Goal: Check status: Check status

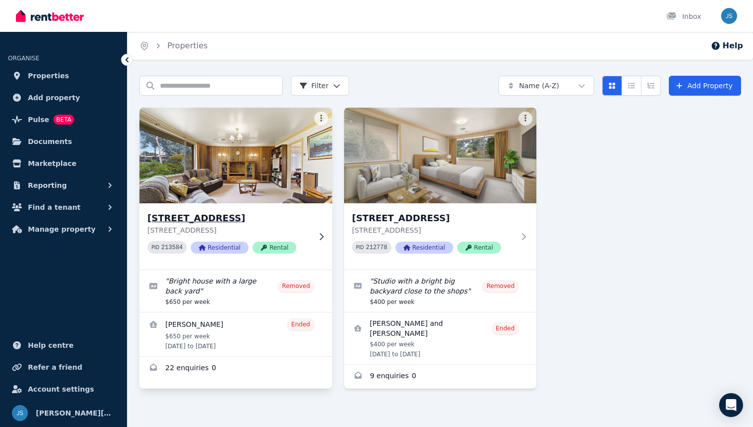
click at [254, 228] on p "[STREET_ADDRESS]" at bounding box center [228, 230] width 163 height 10
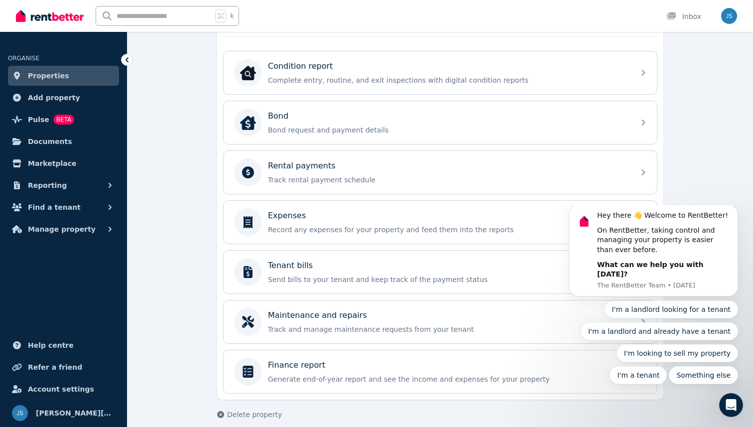
scroll to position [377, 0]
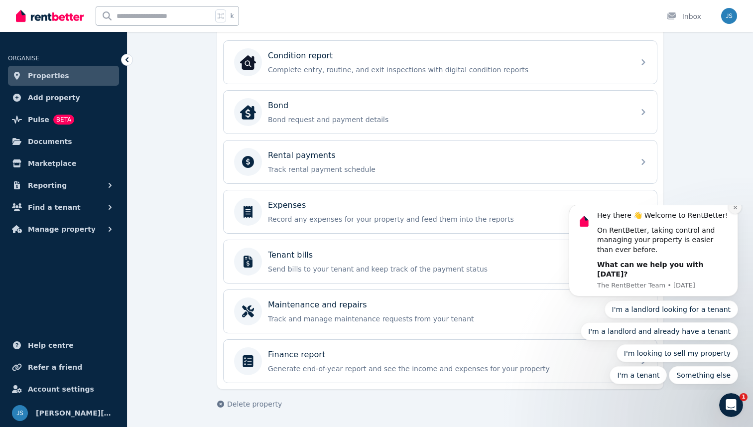
click at [738, 214] on button "Dismiss notification" at bounding box center [735, 207] width 13 height 13
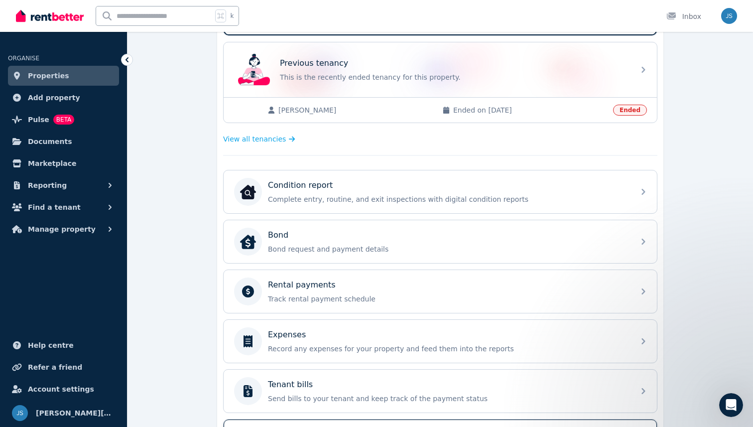
scroll to position [247, 0]
click at [278, 143] on span "View all tenancies" at bounding box center [254, 140] width 63 height 10
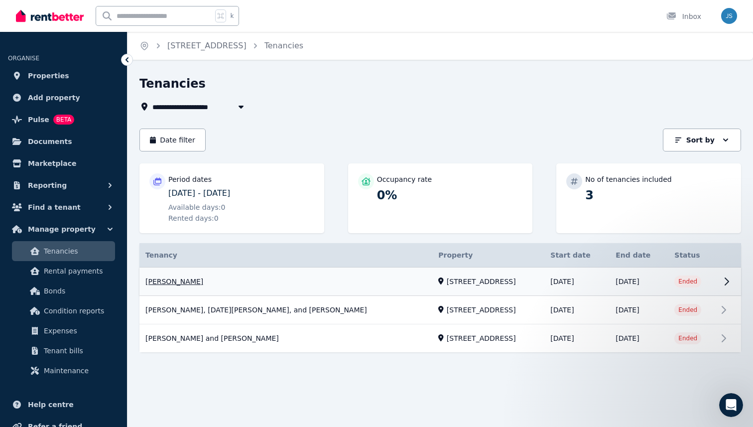
click at [303, 282] on link "View property details" at bounding box center [441, 282] width 602 height 28
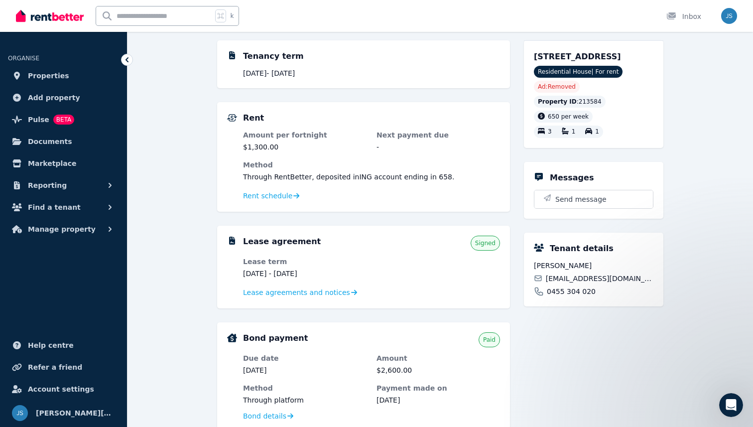
scroll to position [115, 0]
click at [281, 198] on span "Rent schedule" at bounding box center [267, 195] width 49 height 10
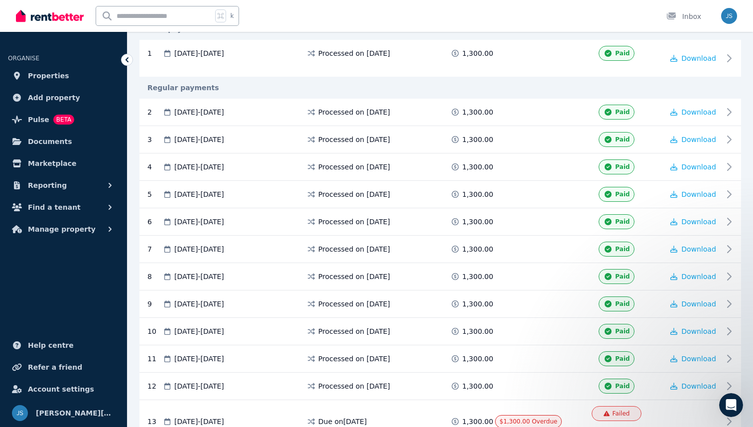
scroll to position [202, 0]
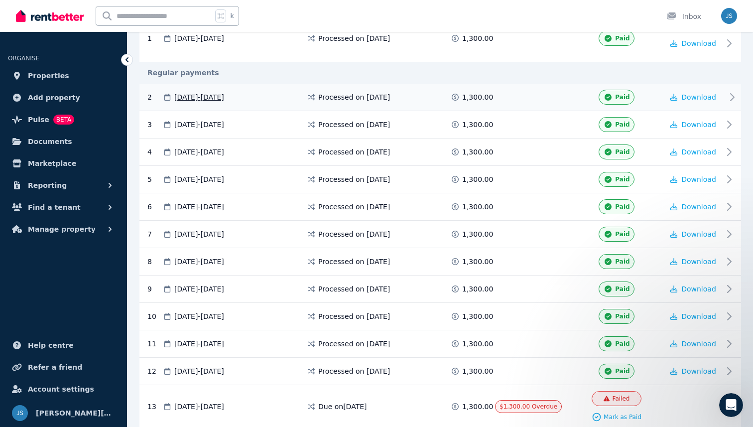
click at [653, 104] on div "Paid" at bounding box center [617, 97] width 94 height 15
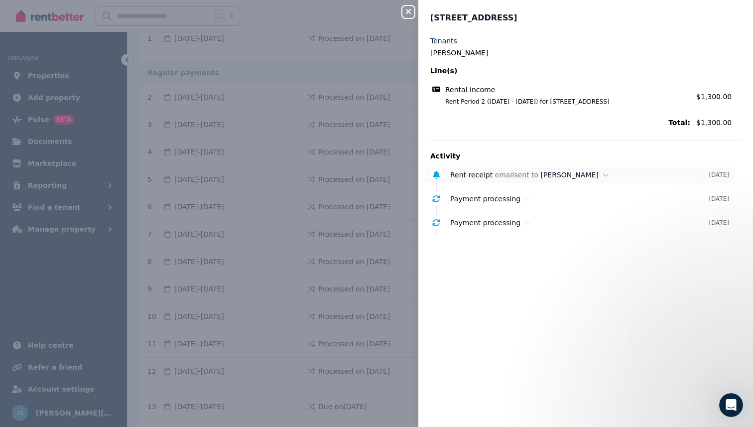
click at [465, 173] on span "Rent receipt" at bounding box center [471, 175] width 42 height 8
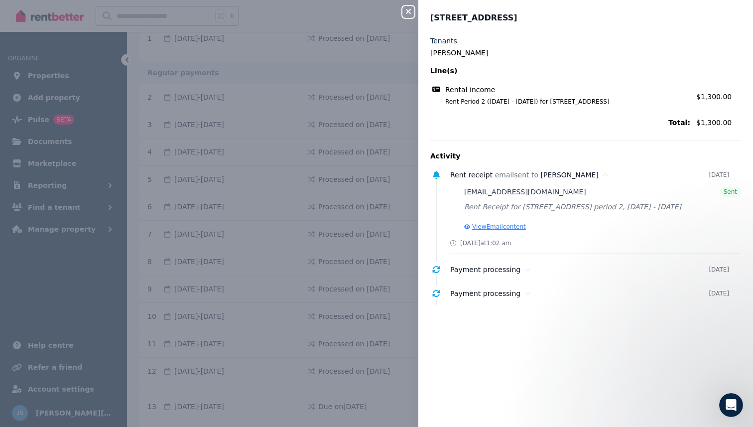
click at [488, 224] on button "View Email content" at bounding box center [495, 227] width 62 height 8
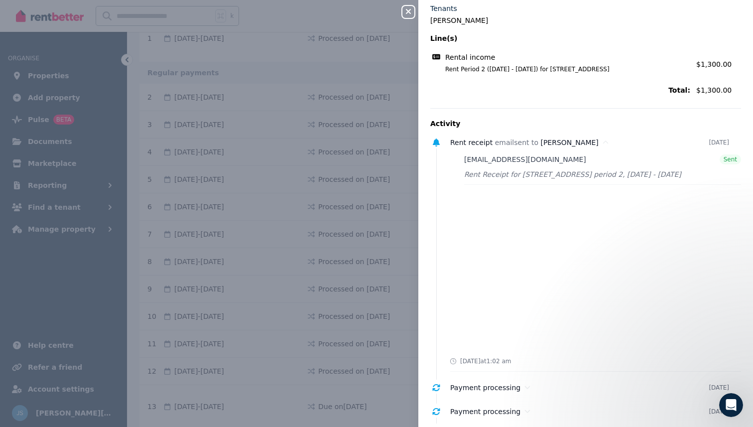
scroll to position [46, 0]
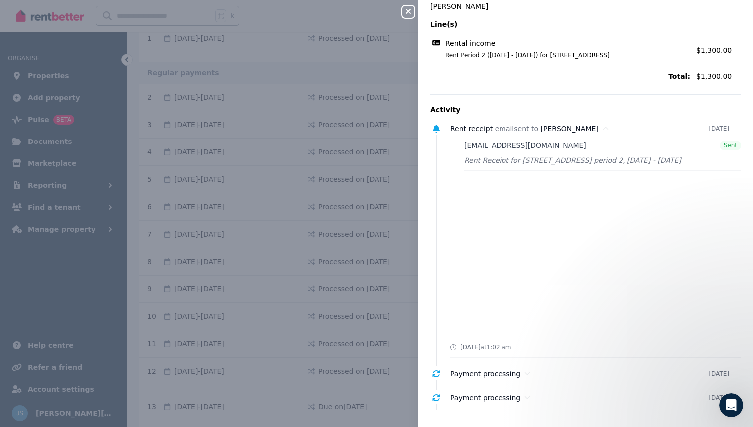
click at [341, 208] on div "Close panel [STREET_ADDRESS], Page Tenants [PERSON_NAME] Line(s) Rental income …" at bounding box center [376, 213] width 753 height 427
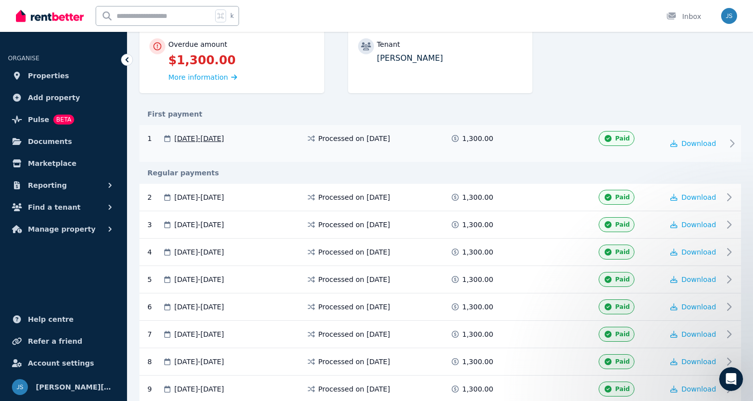
scroll to position [87, 0]
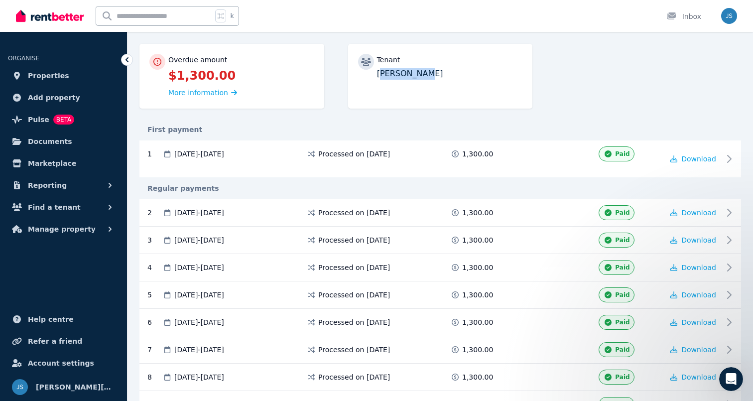
drag, startPoint x: 381, startPoint y: 75, endPoint x: 446, endPoint y: 75, distance: 65.3
click at [446, 75] on p "[PERSON_NAME]" at bounding box center [450, 74] width 146 height 12
click at [463, 112] on div "Overdue amount $1,300.00 More information Tenant [PERSON_NAME]" at bounding box center [441, 81] width 602 height 75
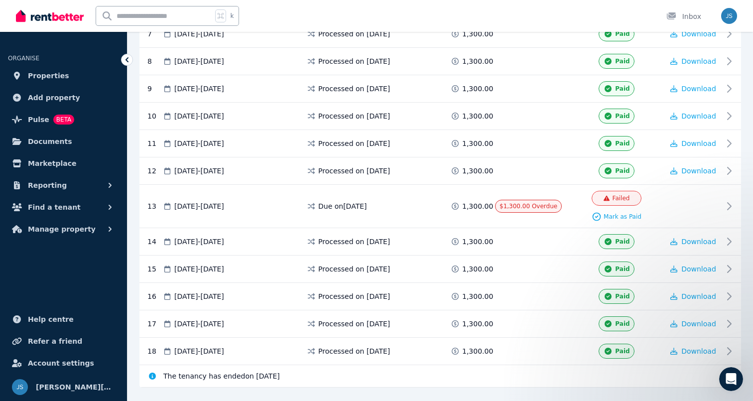
scroll to position [425, 0]
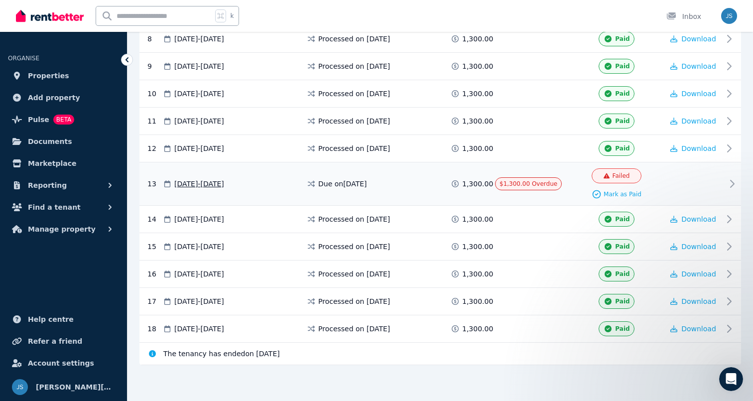
click at [692, 193] on div at bounding box center [694, 183] width 60 height 31
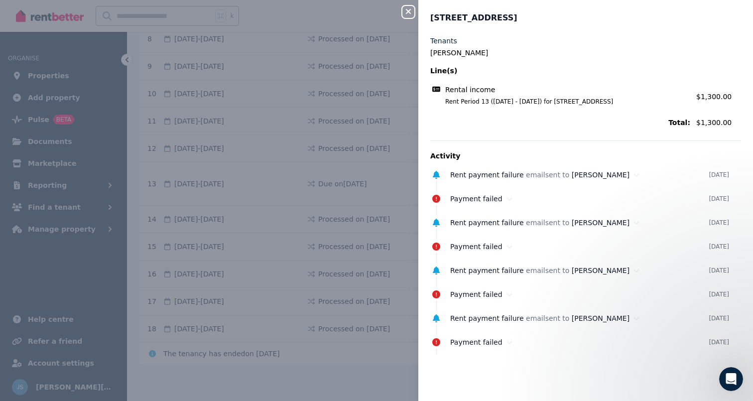
click at [406, 13] on icon "button" at bounding box center [409, 11] width 12 height 8
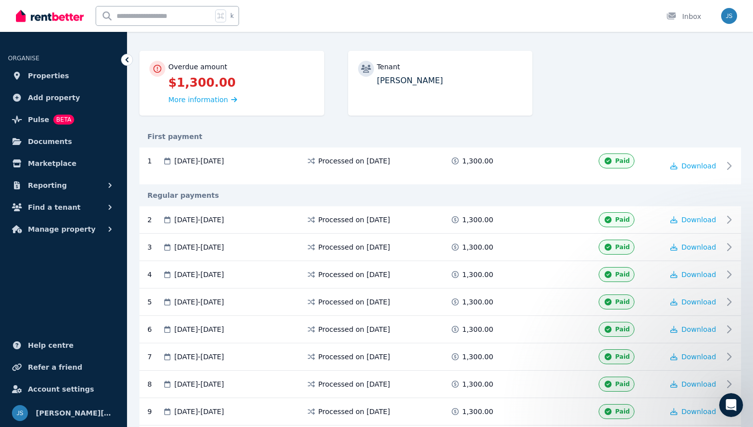
scroll to position [0, 0]
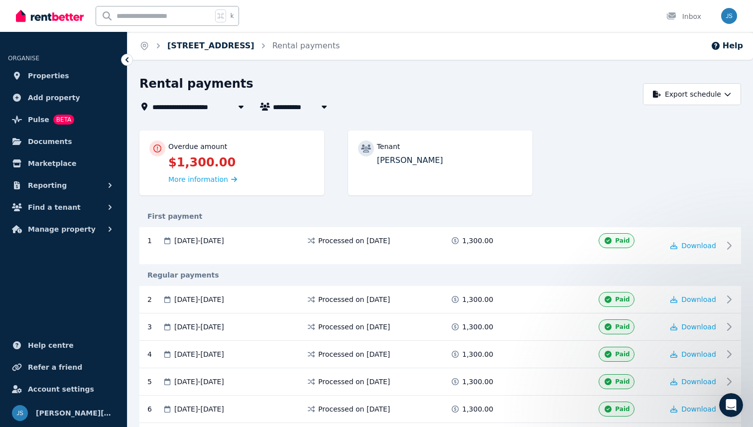
click at [229, 48] on link "[STREET_ADDRESS]" at bounding box center [210, 45] width 87 height 9
